Goal: Check status: Check status

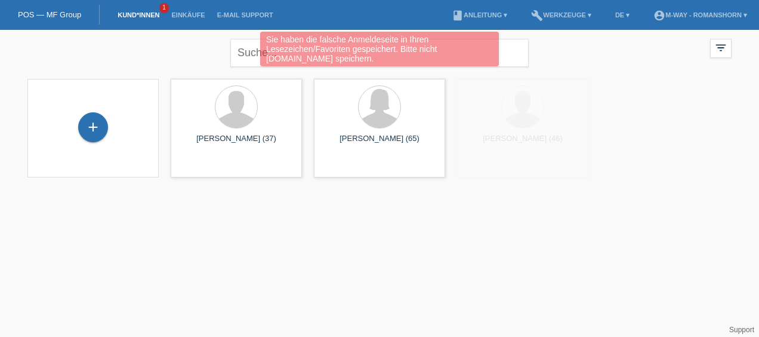
click at [242, 49] on div "Sie haben die falsche Anmeldeseite in Ihren Lesezeichen/Favoriten gespeichert. …" at bounding box center [380, 51] width 456 height 38
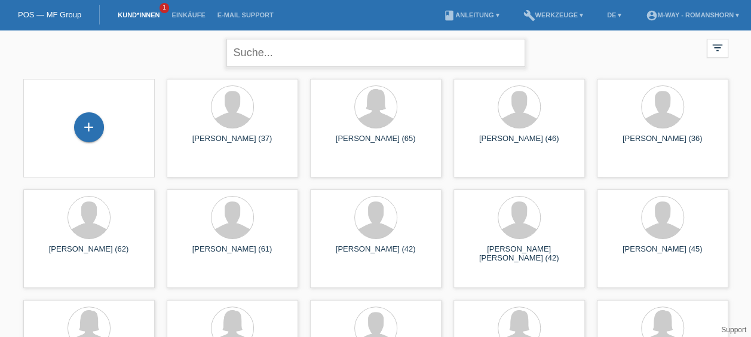
click at [321, 59] on input "text" at bounding box center [375, 53] width 299 height 28
click at [266, 59] on input "saljihi zemri" at bounding box center [375, 53] width 299 height 28
type input "saljihi zemri"
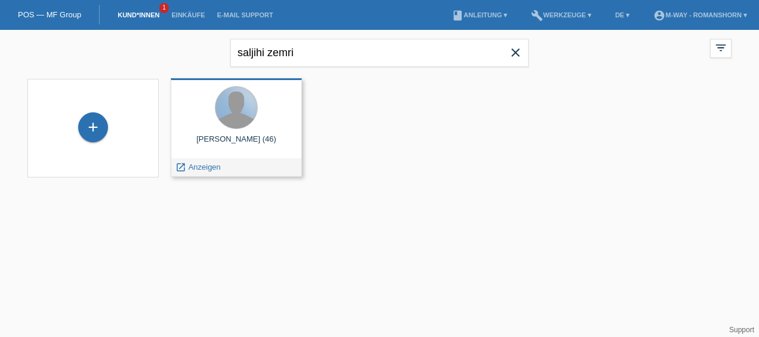
click at [242, 119] on div at bounding box center [237, 108] width 42 height 42
click at [198, 168] on span "Anzeigen" at bounding box center [205, 166] width 32 height 9
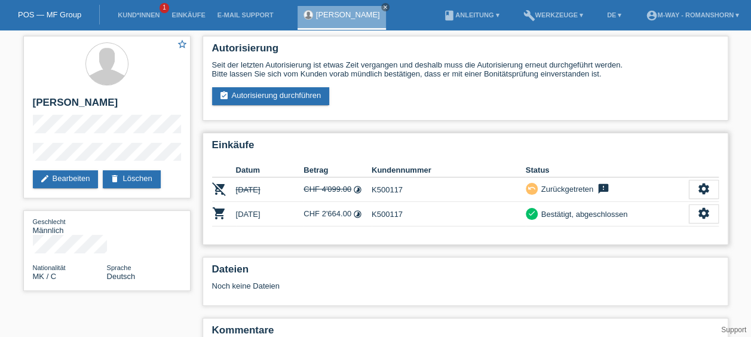
click at [585, 222] on td "check Bestätigt, abgeschlossen" at bounding box center [606, 214] width 163 height 24
click at [696, 210] on div "settings" at bounding box center [703, 213] width 30 height 19
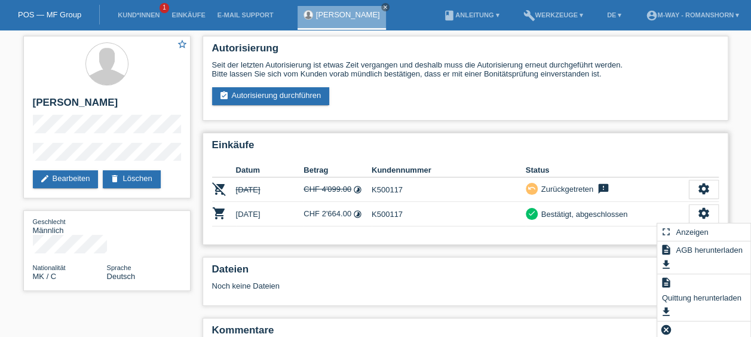
scroll to position [25, 0]
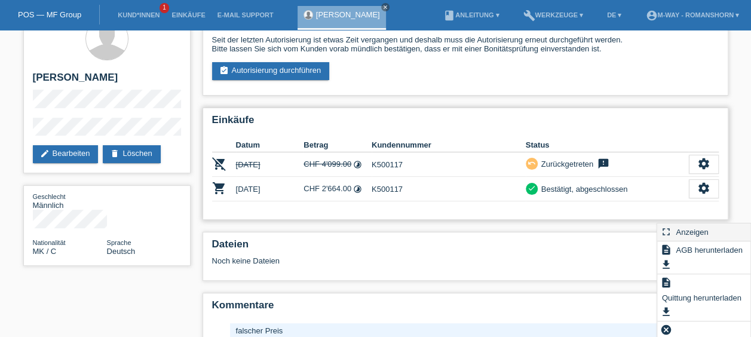
click at [695, 230] on span "Anzeigen" at bounding box center [691, 231] width 36 height 14
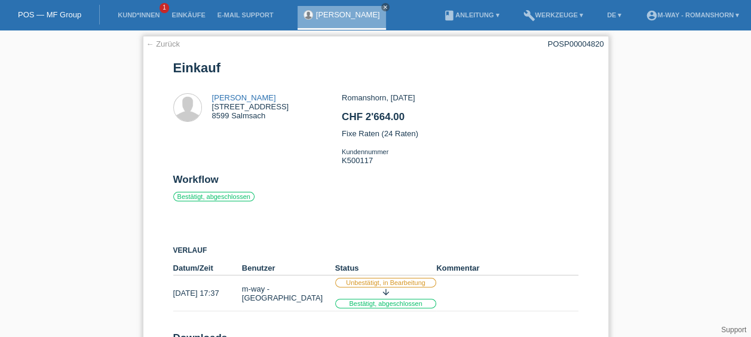
click at [160, 47] on link "← Zurück" at bounding box center [162, 43] width 33 height 9
